Goal: Find specific page/section: Find specific page/section

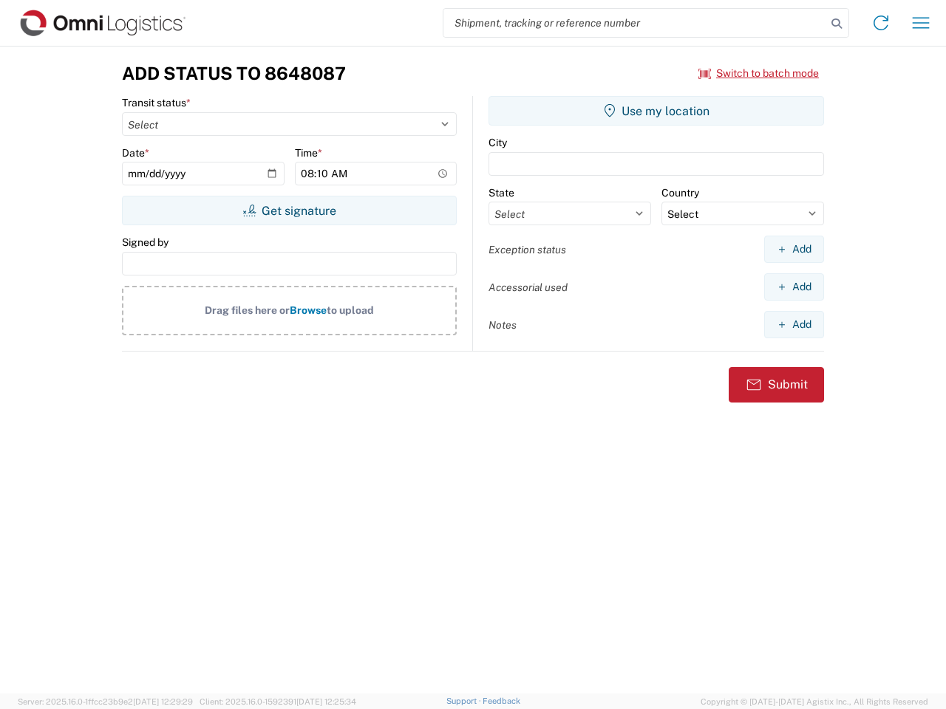
click at [635, 23] on input "search" at bounding box center [634, 23] width 383 height 28
click at [836, 24] on icon at bounding box center [836, 23] width 21 height 21
click at [881, 23] on icon at bounding box center [881, 23] width 24 height 24
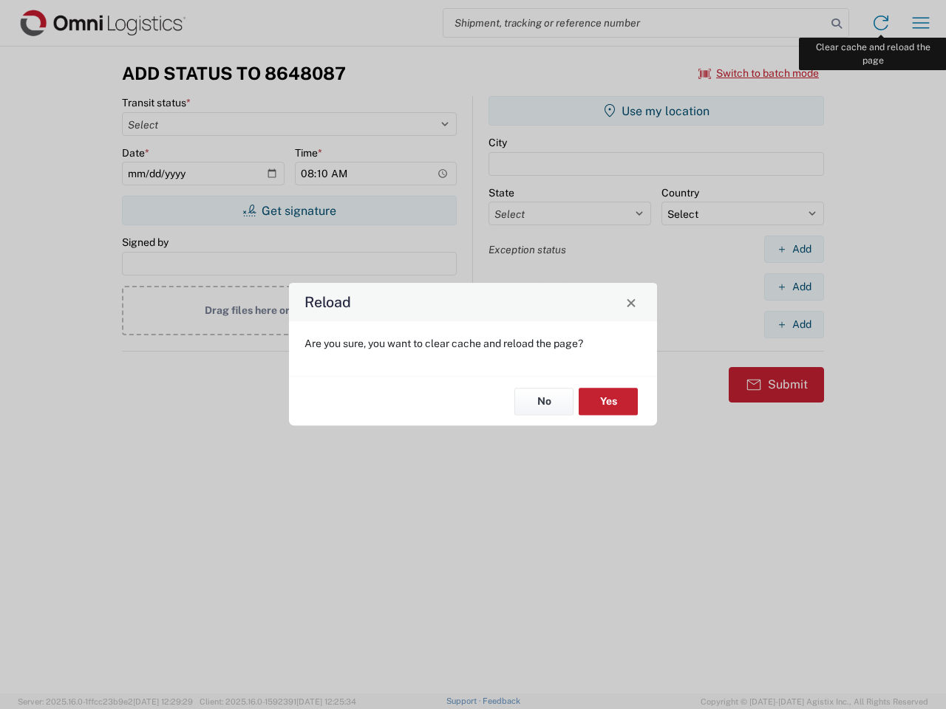
click at [921, 23] on div "Reload Are you sure, you want to clear cache and reload the page? No Yes" at bounding box center [473, 354] width 946 height 709
click at [759, 73] on div "Reload Are you sure, you want to clear cache and reload the page? No Yes" at bounding box center [473, 354] width 946 height 709
click at [289, 211] on div "Reload Are you sure, you want to clear cache and reload the page? No Yes" at bounding box center [473, 354] width 946 height 709
click at [656, 111] on div "Reload Are you sure, you want to clear cache and reload the page? No Yes" at bounding box center [473, 354] width 946 height 709
click at [794, 249] on div "Reload Are you sure, you want to clear cache and reload the page? No Yes" at bounding box center [473, 354] width 946 height 709
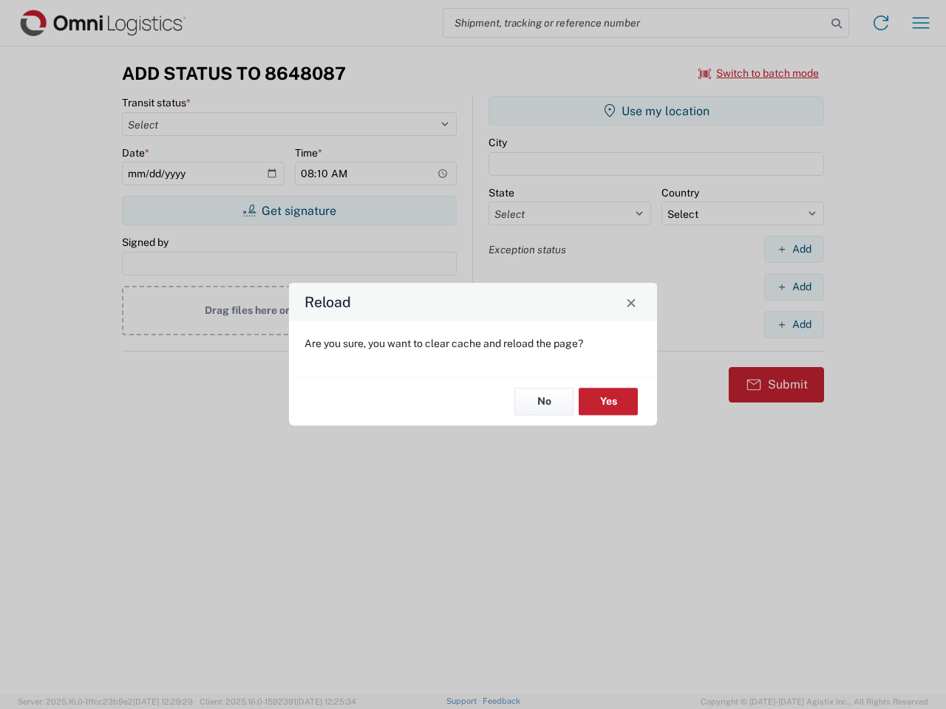
click at [794, 287] on div "Reload Are you sure, you want to clear cache and reload the page? No Yes" at bounding box center [473, 354] width 946 height 709
click at [794, 324] on div "Reload Are you sure, you want to clear cache and reload the page? No Yes" at bounding box center [473, 354] width 946 height 709
